Goal: Task Accomplishment & Management: Manage account settings

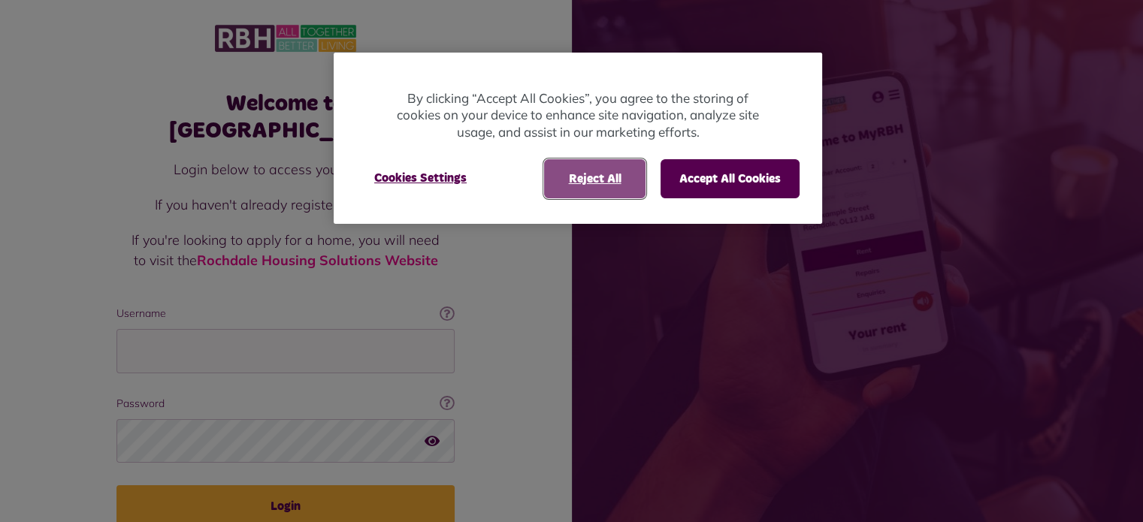
click at [597, 184] on button "Reject All" at bounding box center [594, 178] width 101 height 39
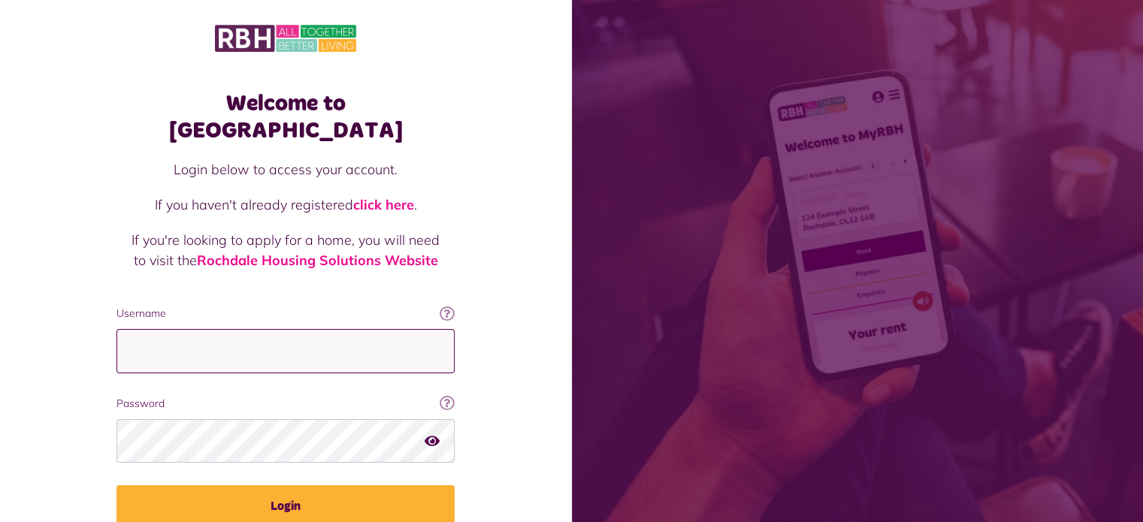
click at [248, 329] on input "Username" at bounding box center [286, 351] width 338 height 44
type input "**********"
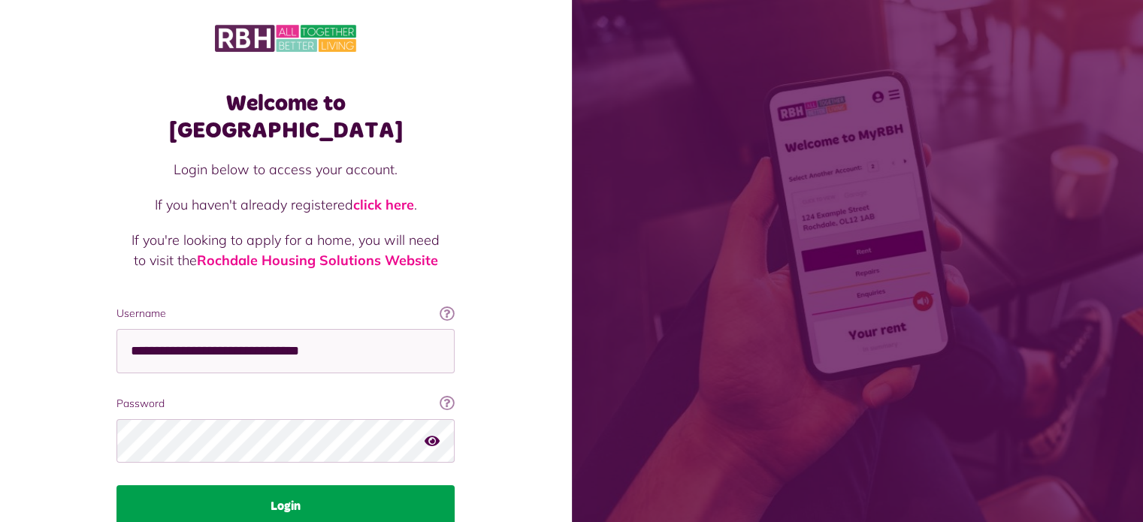
click at [278, 487] on button "Login" at bounding box center [286, 507] width 338 height 42
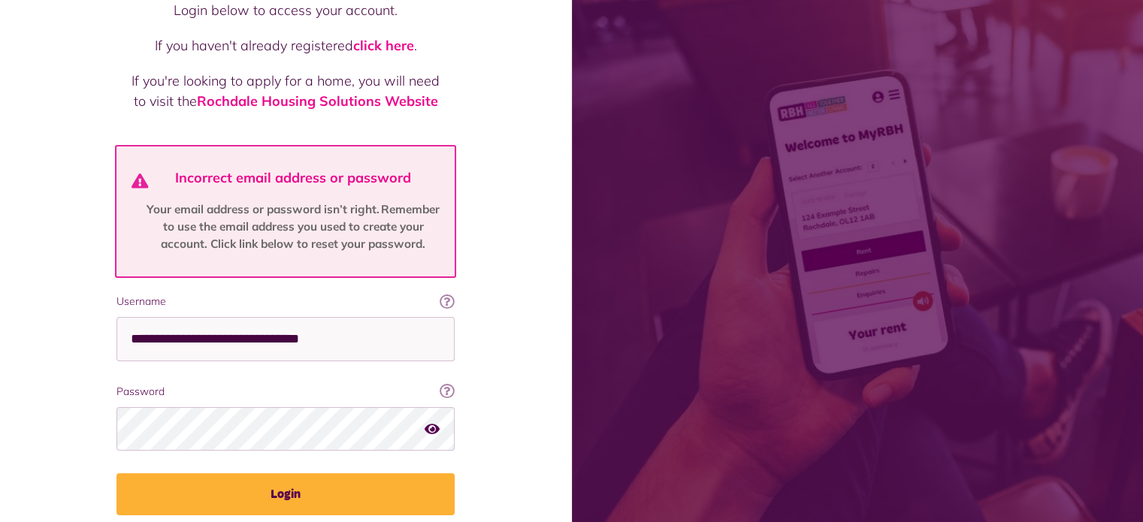
scroll to position [201, 0]
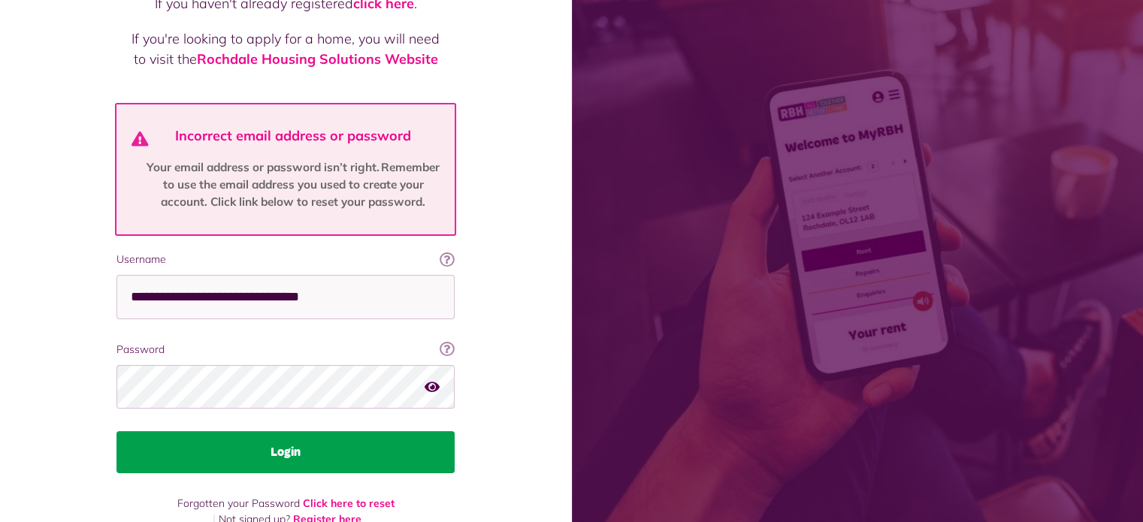
click at [301, 434] on button "Login" at bounding box center [286, 452] width 338 height 42
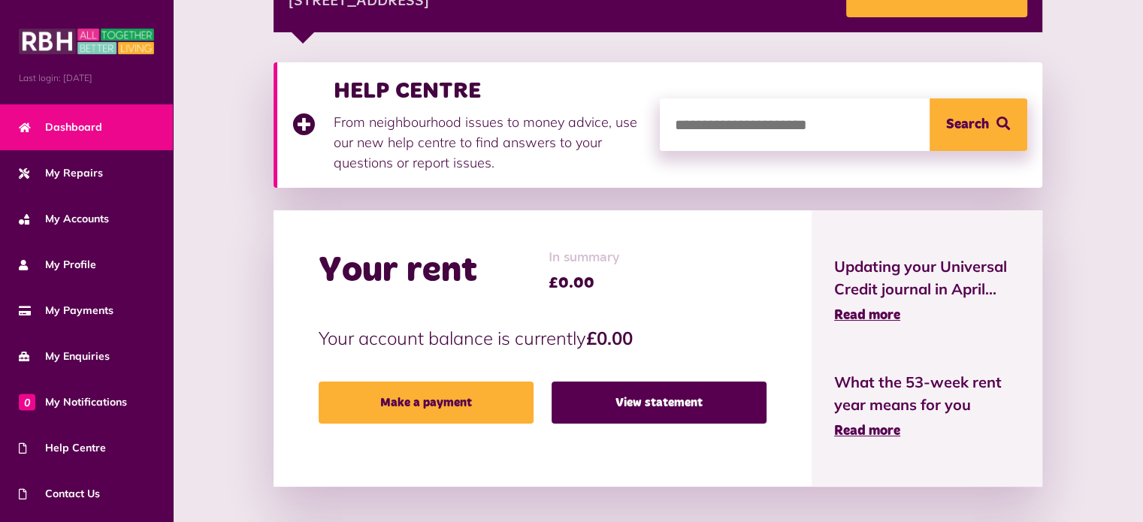
scroll to position [271, 0]
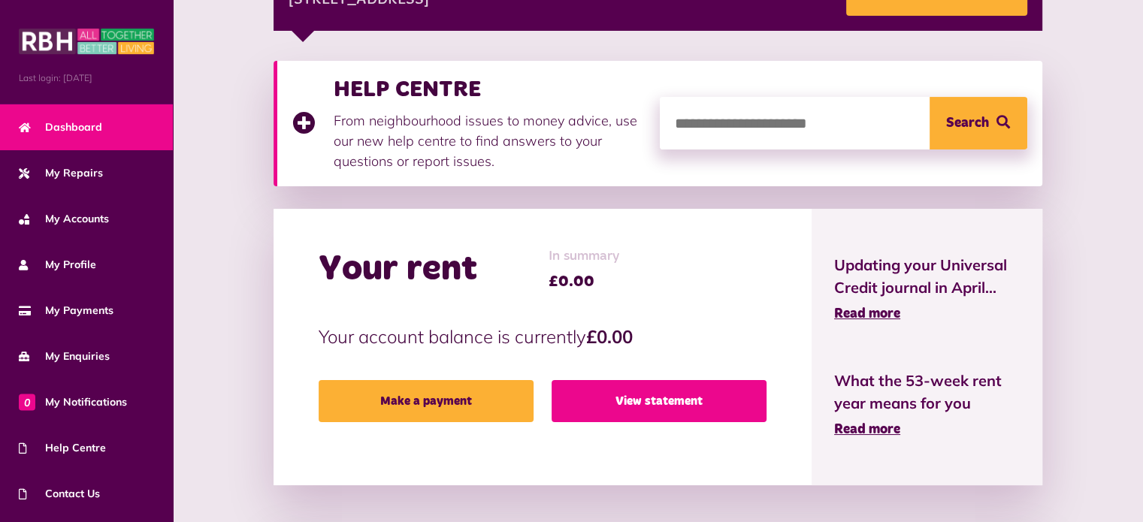
click at [637, 415] on link "View statement" at bounding box center [659, 401] width 215 height 42
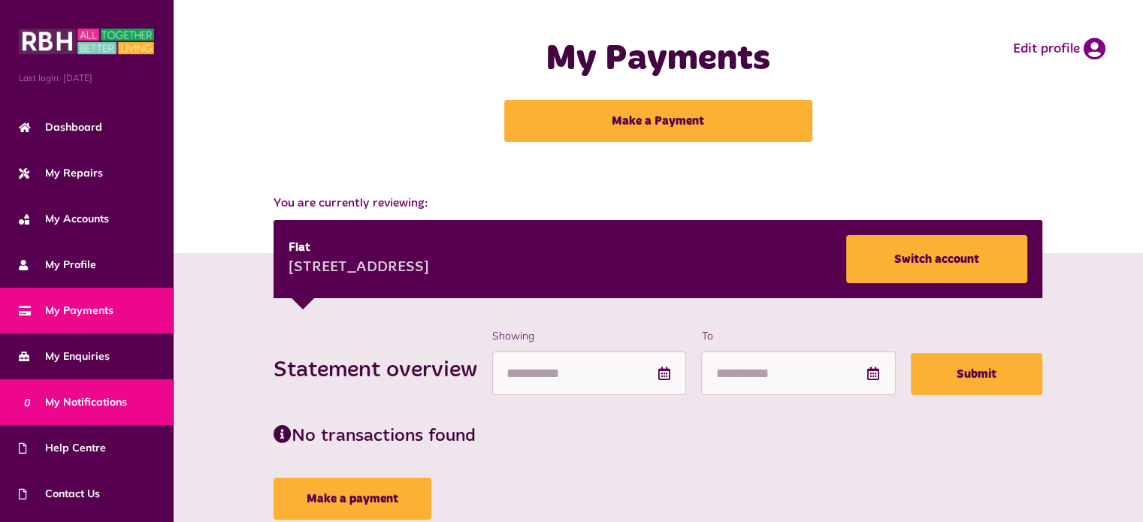
scroll to position [85, 0]
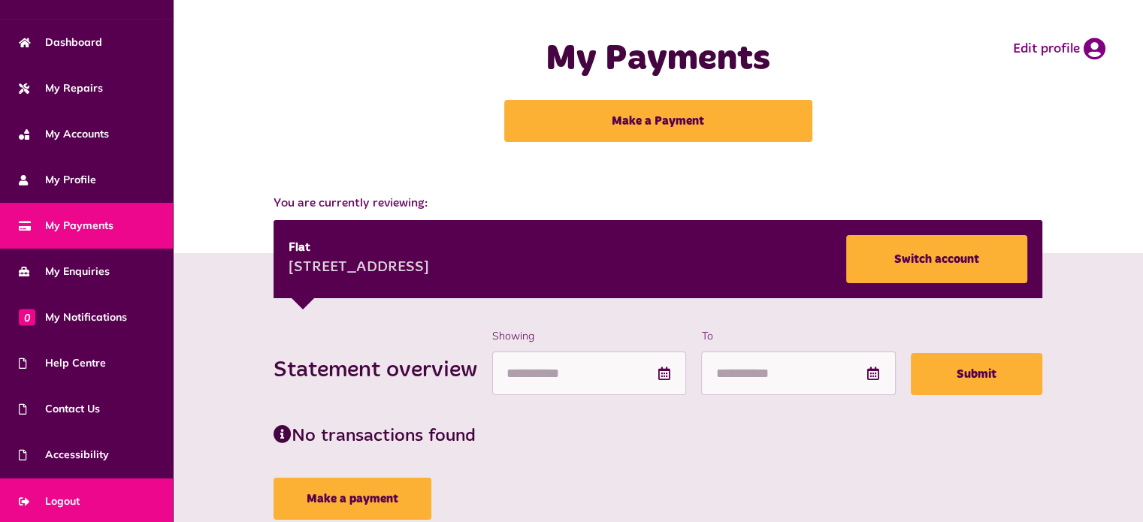
click at [74, 495] on span "Logout" at bounding box center [49, 502] width 61 height 16
